Goal: Use online tool/utility: Use online tool/utility

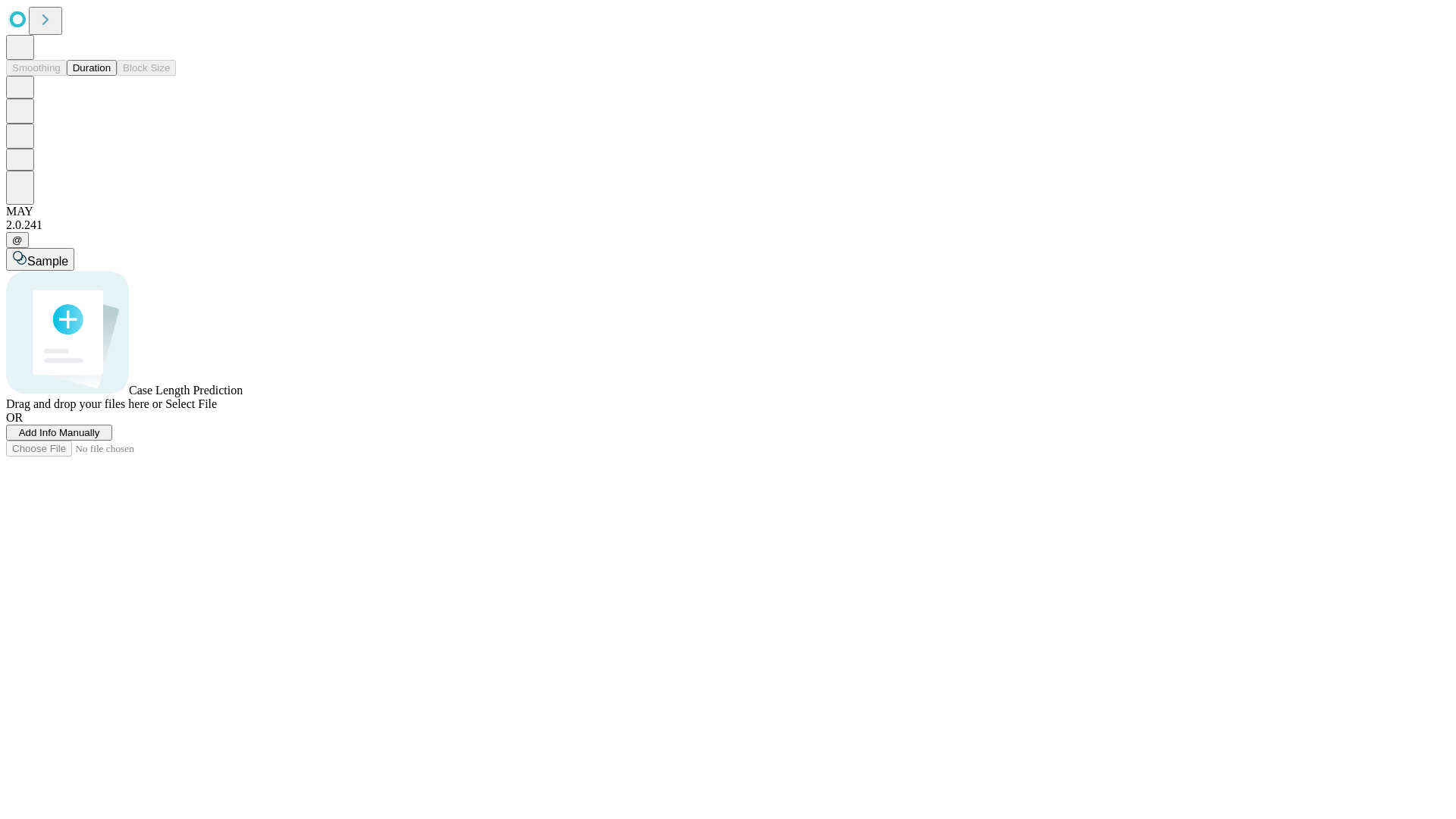
click at [111, 76] on button "Duration" at bounding box center [92, 68] width 50 height 16
click at [68, 255] on span "Sample" at bounding box center [47, 261] width 41 height 13
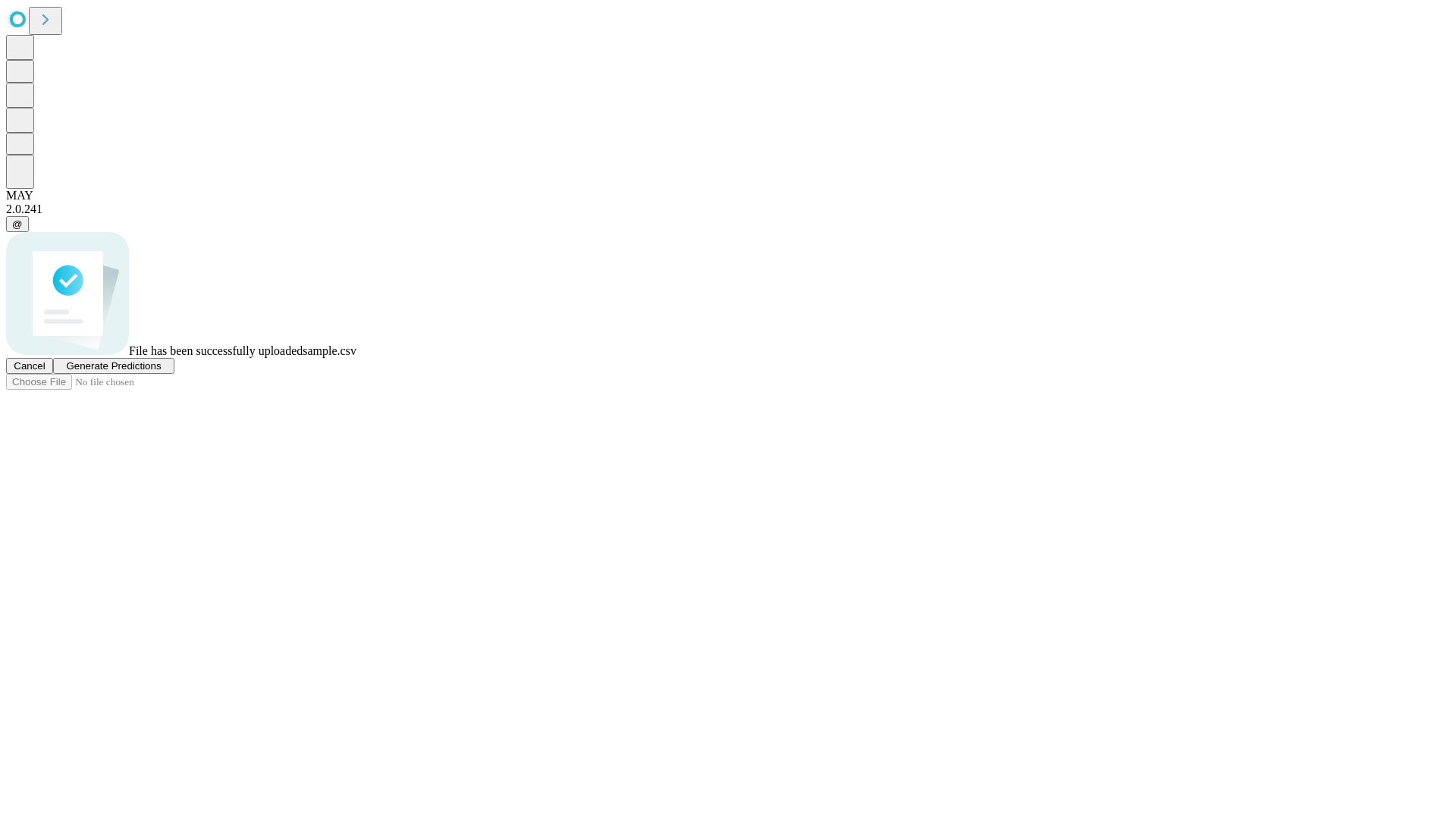
click at [160, 371] on span "Generate Predictions" at bounding box center [113, 366] width 95 height 12
